Goal: Book appointment/travel/reservation

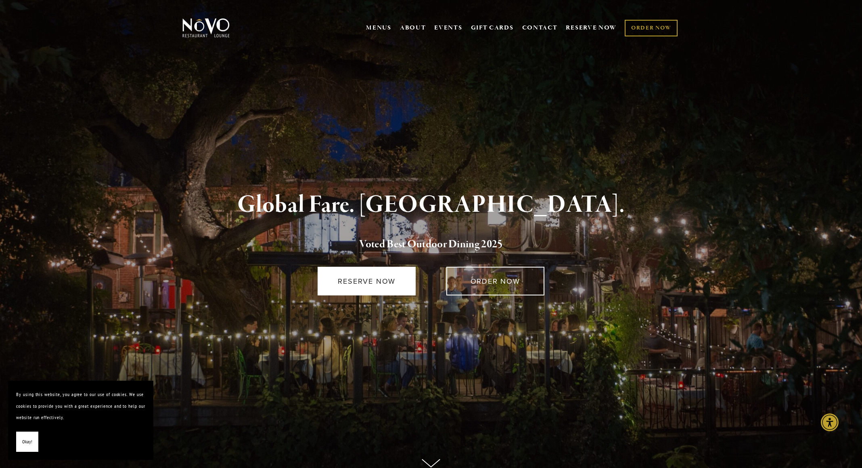
click at [381, 279] on link "RESERVE NOW" at bounding box center [367, 280] width 98 height 29
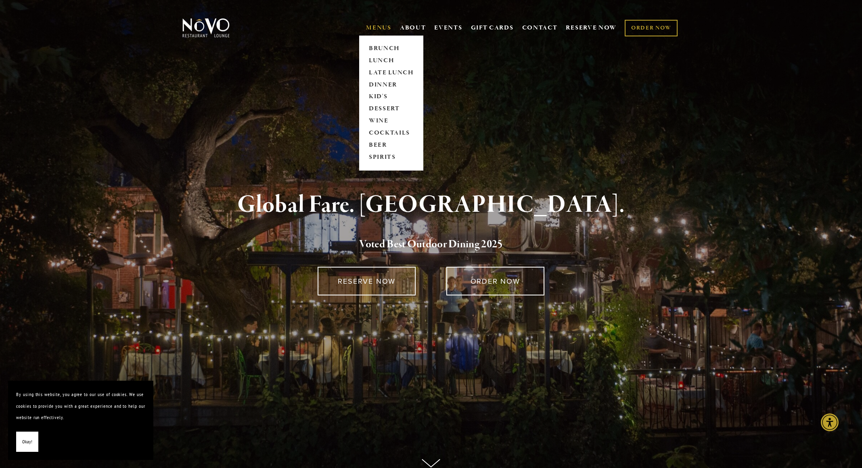
click at [375, 25] on link "MENUS" at bounding box center [378, 28] width 25 height 8
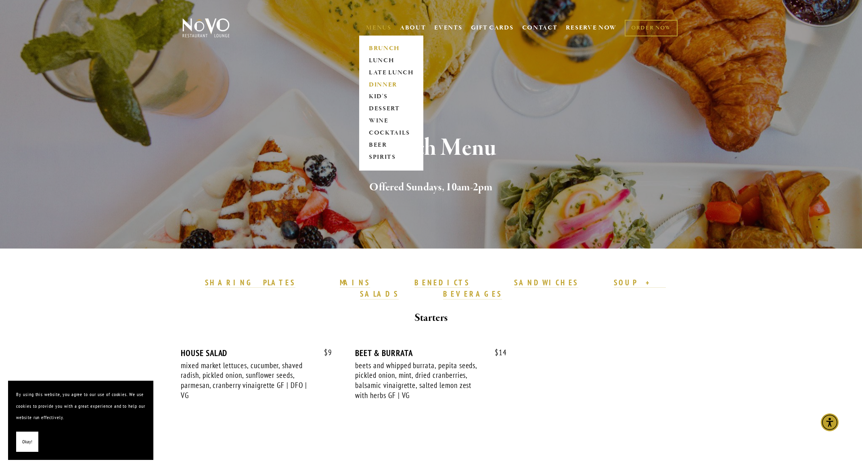
click at [376, 83] on link "DINNER" at bounding box center [391, 85] width 50 height 12
